Goal: Task Accomplishment & Management: Manage account settings

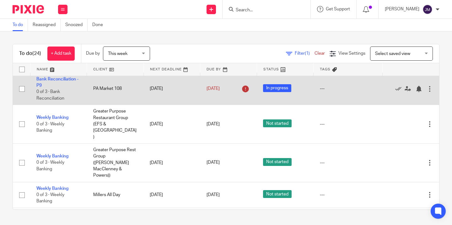
scroll to position [127, 0]
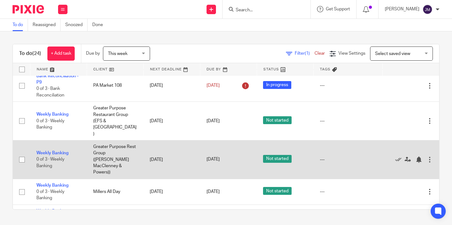
click at [21, 153] on input "checkbox" at bounding box center [22, 159] width 12 height 12
checkbox input "true"
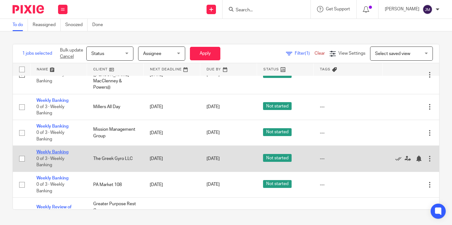
scroll to position [223, 0]
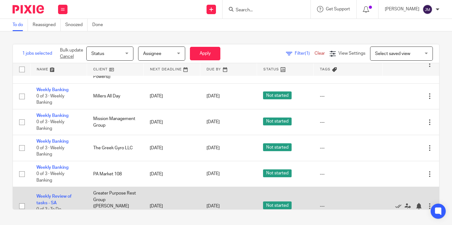
click at [22, 200] on input "checkbox" at bounding box center [22, 206] width 12 height 12
checkbox input "true"
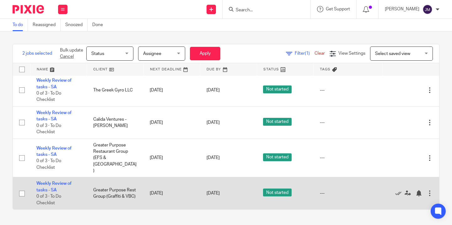
scroll to position [592, 0]
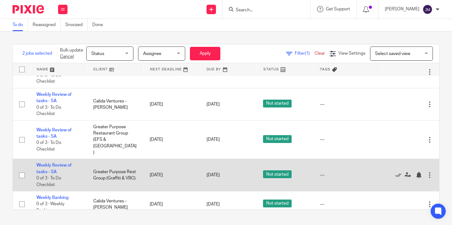
click at [21, 169] on input "checkbox" at bounding box center [22, 175] width 12 height 12
checkbox input "true"
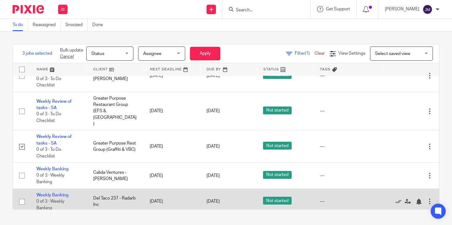
scroll to position [620, 0]
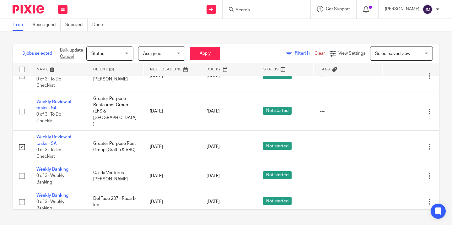
click at [21, 221] on input "checkbox" at bounding box center [22, 227] width 12 height 12
checkbox input "true"
click at [111, 54] on span "Status" at bounding box center [107, 53] width 33 height 13
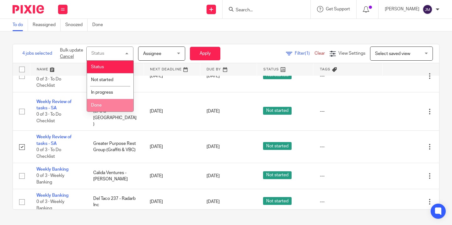
click at [110, 100] on li "Done" at bounding box center [110, 105] width 46 height 13
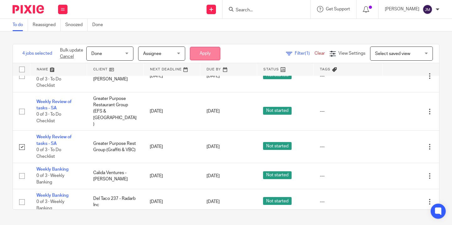
click at [209, 60] on button "Apply" at bounding box center [205, 53] width 30 height 13
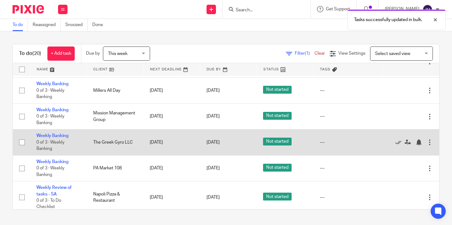
scroll to position [163, 0]
